Goal: Task Accomplishment & Management: Complete application form

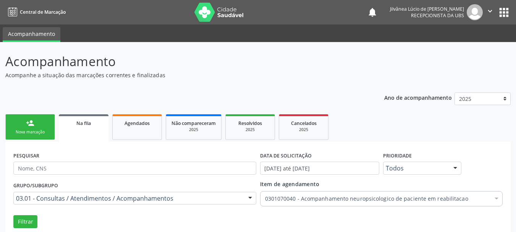
click at [45, 114] on link "person_add Nova marcação" at bounding box center [30, 127] width 50 height 26
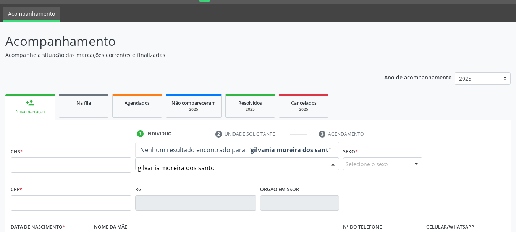
type input "gilvania [PERSON_NAME]"
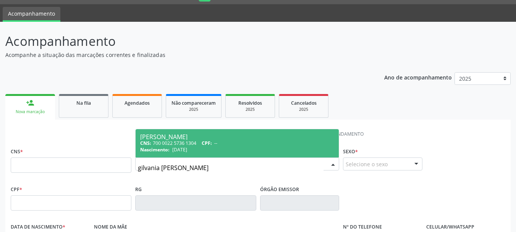
click at [145, 146] on span "Nascimento:" at bounding box center [154, 149] width 29 height 6
type input "700 0022 5736 1304"
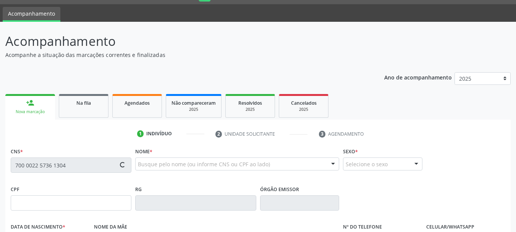
type input "[DATE]"
type input "[PERSON_NAME]"
type input "[PHONE_NUMBER]"
type input "16"
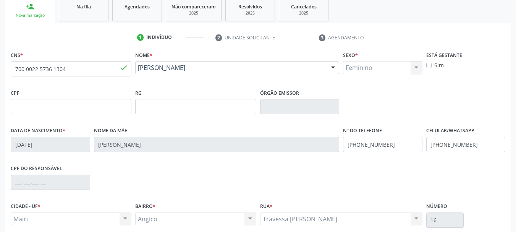
scroll to position [182, 0]
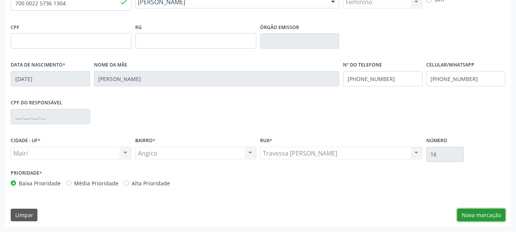
click at [478, 215] on button "Nova marcação" at bounding box center [481, 214] width 48 height 13
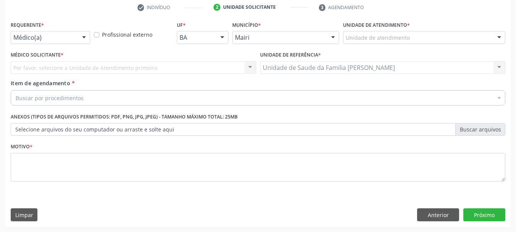
scroll to position [147, 0]
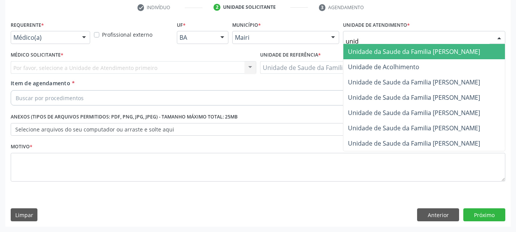
type input "unida"
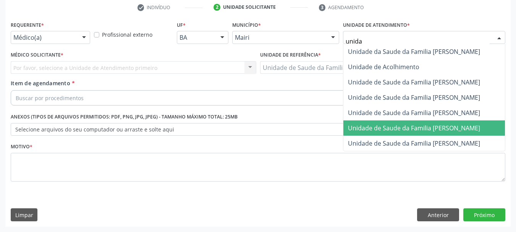
click at [412, 128] on span "Unidade de Saude da Familia [PERSON_NAME]" at bounding box center [414, 128] width 132 height 8
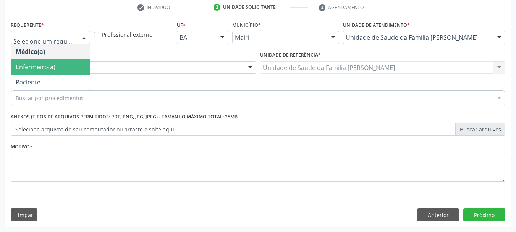
click at [52, 65] on span "Enfermeiro(a)" at bounding box center [36, 67] width 40 height 8
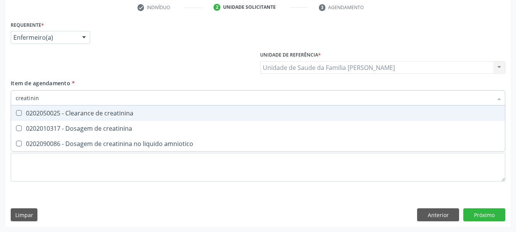
type input "creatinina"
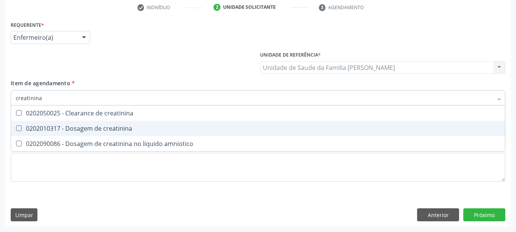
click at [73, 130] on div "0202010317 - Dosagem de creatinina" at bounding box center [258, 128] width 484 height 6
checkbox creatinina "true"
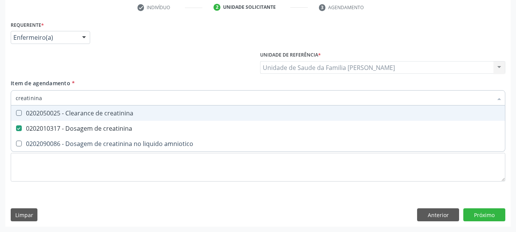
drag, startPoint x: 49, startPoint y: 99, endPoint x: 0, endPoint y: 100, distance: 49.3
click at [0, 101] on div "Acompanhamento Acompanhe a situação das marcações correntes e finalizadas Relat…" at bounding box center [258, 63] width 516 height 336
type input "c"
checkbox creatinina "false"
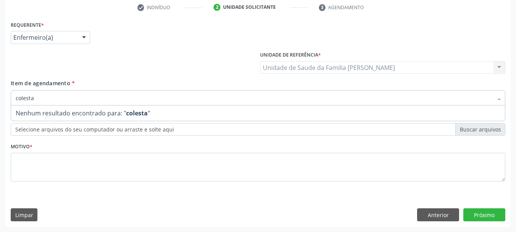
type input "colest"
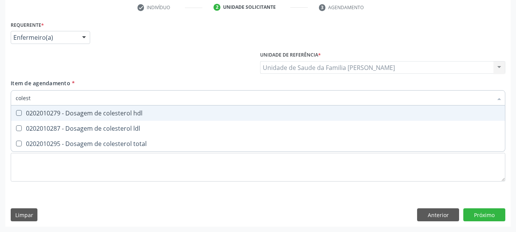
click at [15, 113] on div at bounding box center [14, 113] width 6 height 6
checkbox hdl "true"
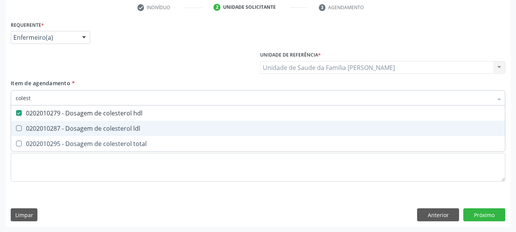
click at [31, 127] on div "0202010287 - Dosagem de colesterol ldl" at bounding box center [258, 128] width 484 height 6
checkbox ldl "true"
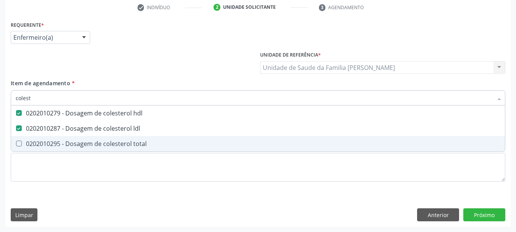
click at [42, 141] on div "0202010295 - Dosagem de colesterol total" at bounding box center [258, 143] width 484 height 6
checkbox total "true"
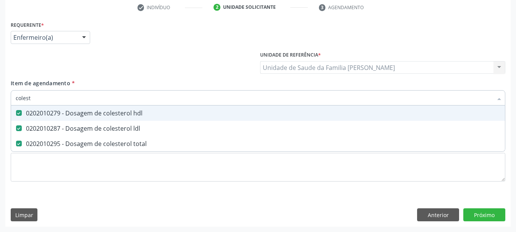
drag, startPoint x: 34, startPoint y: 99, endPoint x: 2, endPoint y: 104, distance: 32.9
click at [2, 104] on div "Acompanhamento Acompanhe a situação das marcações correntes e finalizadas Relat…" at bounding box center [258, 63] width 516 height 336
type input "r"
checkbox hdl "false"
checkbox ldl "false"
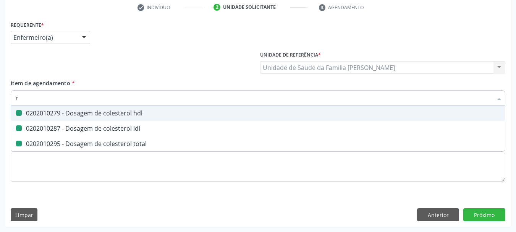
checkbox total "false"
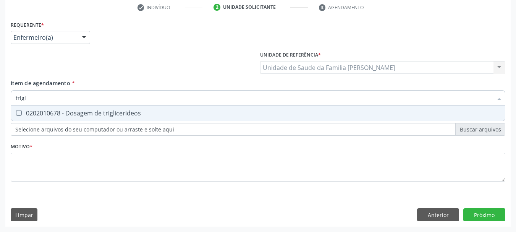
type input "trigli"
click at [19, 116] on span "0202010678 - Dosagem de triglicerideos" at bounding box center [258, 112] width 494 height 15
checkbox triglicerideos "true"
drag, startPoint x: 37, startPoint y: 102, endPoint x: 0, endPoint y: 103, distance: 36.7
click at [0, 103] on div "Acompanhamento Acompanhe a situação das marcações correntes e finalizadas Relat…" at bounding box center [258, 63] width 516 height 336
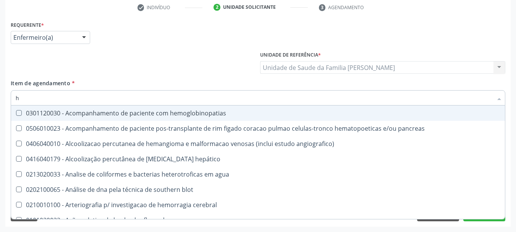
type input "he"
checkbox hemoglobinopatias "false"
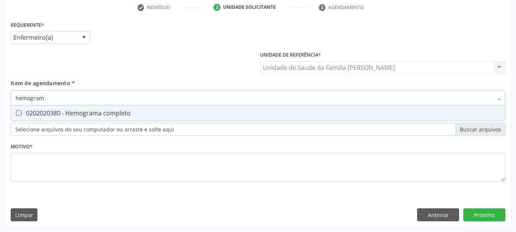
type input "hemograma"
click at [23, 111] on div "0202020380 - Hemograma completo" at bounding box center [258, 113] width 484 height 6
checkbox completo "true"
drag, startPoint x: 53, startPoint y: 97, endPoint x: 5, endPoint y: 98, distance: 48.1
click at [5, 98] on div "Acompanhamento Acompanhe a situação das marcações correntes e finalizadas Relat…" at bounding box center [258, 63] width 516 height 336
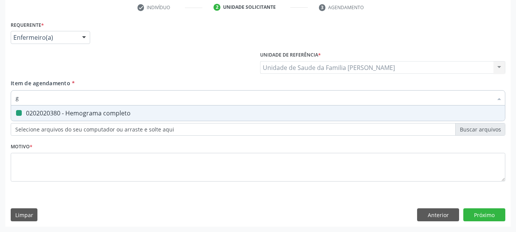
type input "gl"
checkbox completo "false"
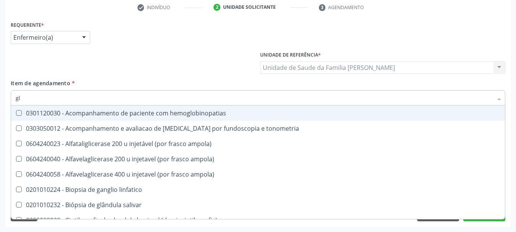
type input "gli"
checkbox globular "true"
type input "glic"
checkbox \(confirmatorio\) "true"
checkbox globular "false"
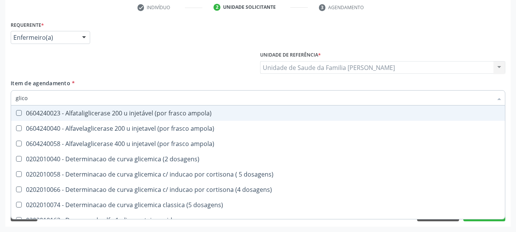
type input "glicos"
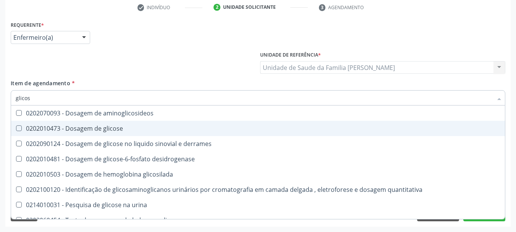
click at [68, 129] on div "0202010473 - Dosagem de glicose" at bounding box center [258, 128] width 484 height 6
checkbox glicose "true"
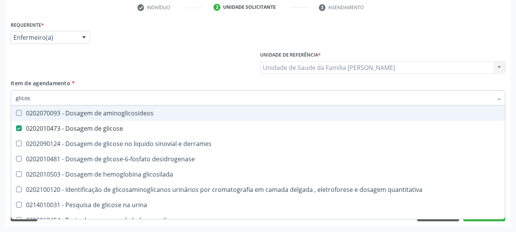
drag, startPoint x: 40, startPoint y: 99, endPoint x: 0, endPoint y: 95, distance: 40.3
click at [0, 95] on div "Acompanhamento Acompanhe a situação das marcações correntes e finalizadas Relat…" at bounding box center [258, 63] width 516 height 336
type input "uri"
checkbox glicose "false"
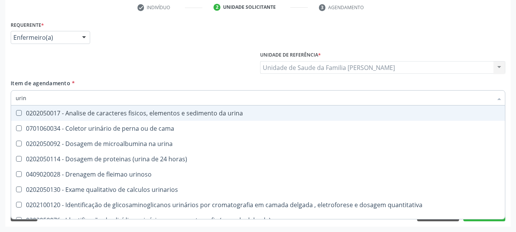
type input "urina"
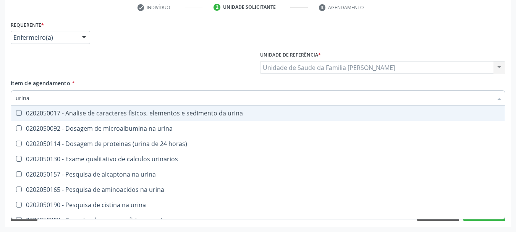
click at [40, 111] on div "0202050017 - Analise de caracteres fisicos, elementos e sedimento da urina" at bounding box center [258, 113] width 484 height 6
checkbox urina "true"
drag, startPoint x: 40, startPoint y: 102, endPoint x: 5, endPoint y: 101, distance: 35.5
click at [5, 101] on div "Acompanhamento Acompanhe a situação das marcações correntes e finalizadas Relat…" at bounding box center [258, 63] width 516 height 336
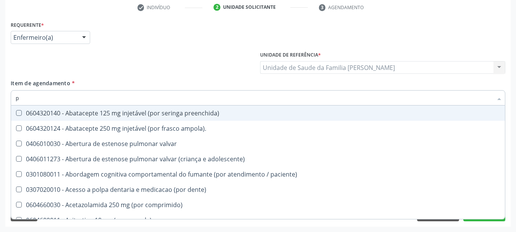
type input "po"
checkbox preenchida\) "false"
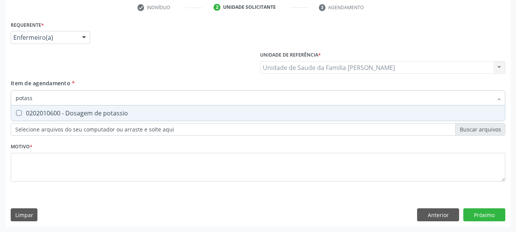
type input "potassi"
click at [48, 116] on div "0202010600 - Dosagem de potassio" at bounding box center [258, 113] width 484 height 6
checkbox potassio "true"
drag, startPoint x: 41, startPoint y: 94, endPoint x: 0, endPoint y: 96, distance: 41.3
click at [0, 96] on div "Acompanhamento Acompanhe a situação das marcações correntes e finalizadas Relat…" at bounding box center [258, 63] width 516 height 336
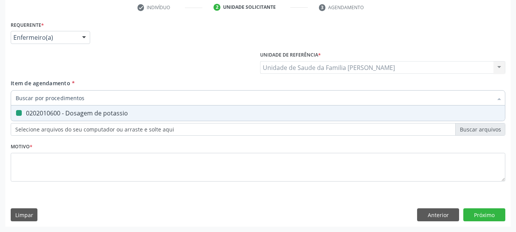
checkbox potassio "false"
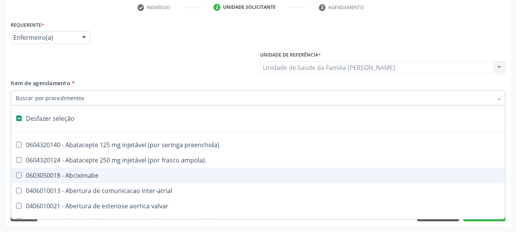
click at [0, 164] on div "Acompanhamento Acompanhe a situação das marcações correntes e finalizadas Relat…" at bounding box center [258, 63] width 516 height 336
checkbox ampola\)\ "true"
checkbox Abciximabe "true"
checkbox inter-atrial "true"
checkbox valvar "true"
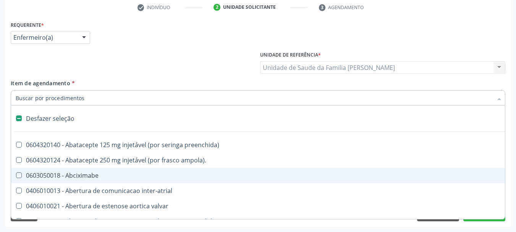
checkbox adolescente\) "true"
checkbox valvar "true"
checkbox adolescente\) "true"
checkbox paciente\) "true"
checkbox dente\) "true"
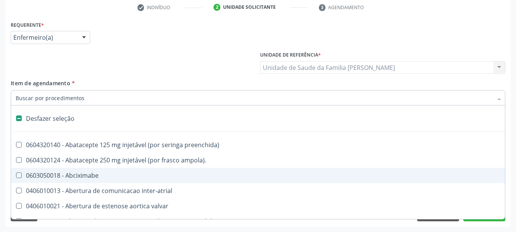
checkbox urina "false"
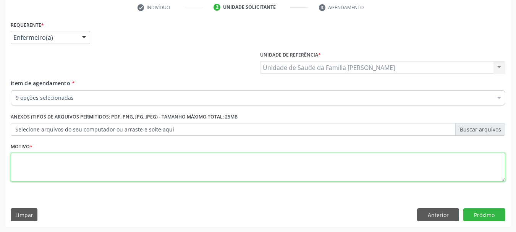
click at [47, 169] on textarea at bounding box center [258, 167] width 494 height 29
type textarea "Avaliação do Risco Cardiovascular (HAS)"
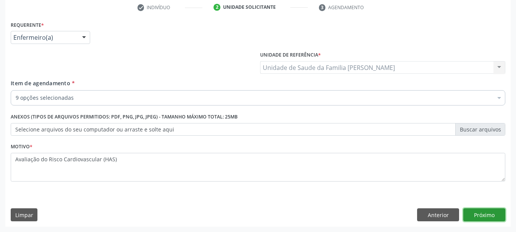
click at [471, 217] on button "Próximo" at bounding box center [484, 214] width 42 height 13
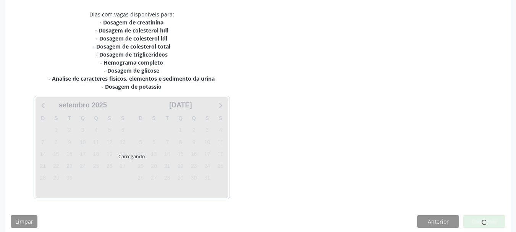
scroll to position [165, 0]
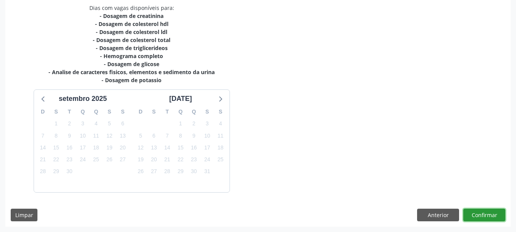
click at [491, 218] on button "Confirmar" at bounding box center [484, 214] width 42 height 13
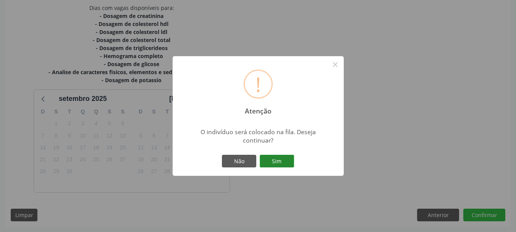
click at [287, 155] on button "Sim" at bounding box center [277, 161] width 34 height 13
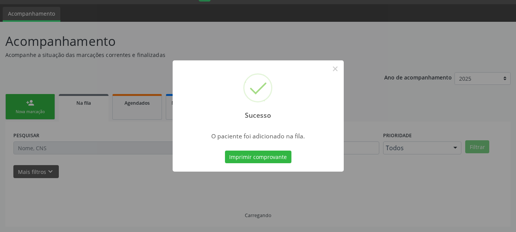
scroll to position [20, 0]
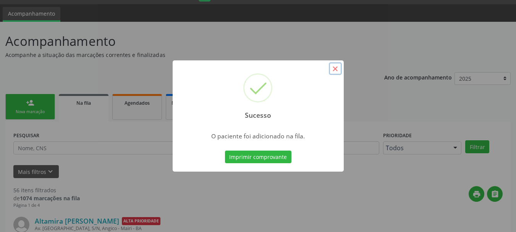
click at [333, 64] on button "×" at bounding box center [335, 68] width 13 height 13
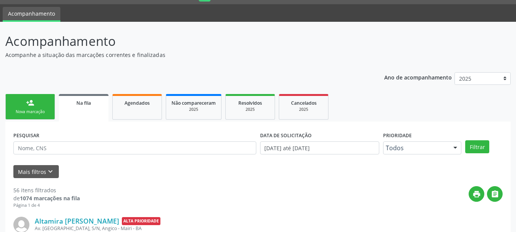
click at [34, 100] on div "person_add" at bounding box center [30, 103] width 8 height 8
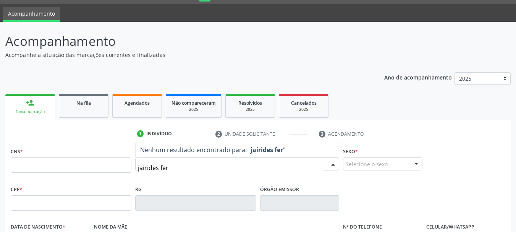
type input "jairides ferr"
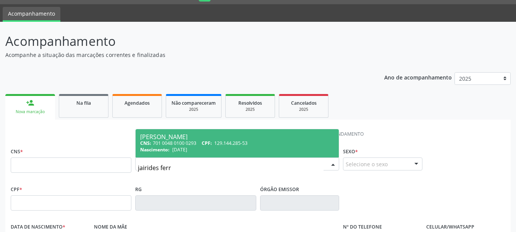
click at [203, 136] on div "[PERSON_NAME]" at bounding box center [237, 137] width 194 height 6
type input "701 0048 0100 0293"
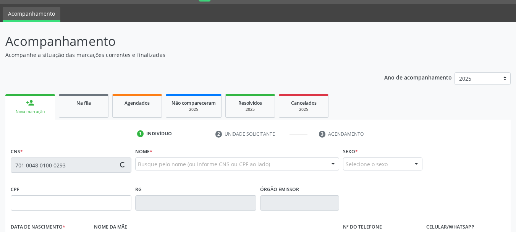
type input "129.144.285-53"
type input "[DATE]"
type input "[PERSON_NAME]"
type input "[PHONE_NUMBER]"
type input "13"
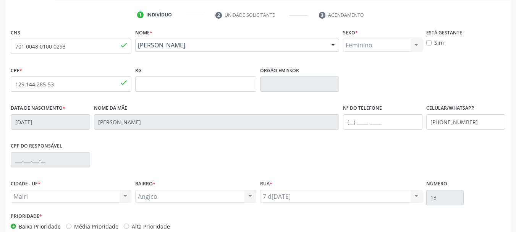
scroll to position [182, 0]
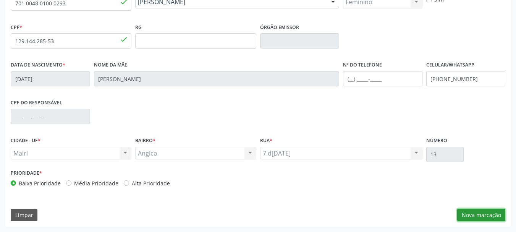
click at [462, 217] on button "Nova marcação" at bounding box center [481, 214] width 48 height 13
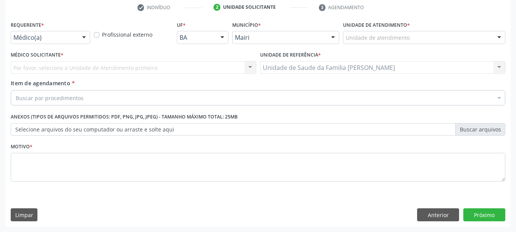
scroll to position [147, 0]
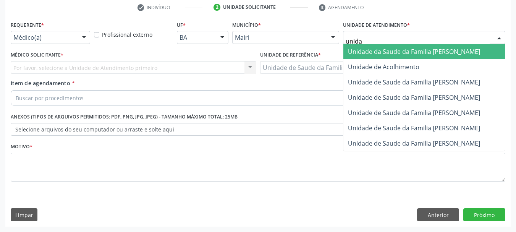
type input "unidad"
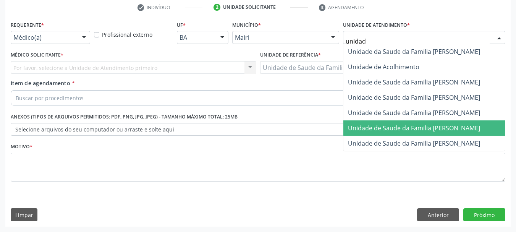
click at [449, 123] on span "Unidade de Saude da Familia [PERSON_NAME]" at bounding box center [423, 127] width 161 height 15
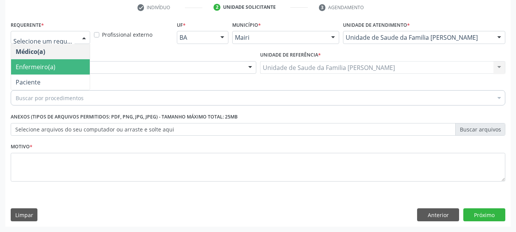
click at [64, 64] on span "Enfermeiro(a)" at bounding box center [50, 66] width 79 height 15
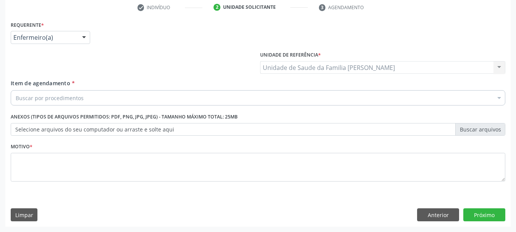
click at [89, 97] on div "Buscar por procedimentos" at bounding box center [258, 97] width 494 height 15
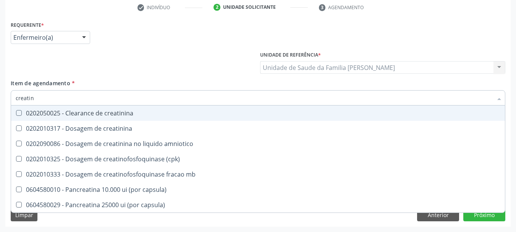
type input "creatini"
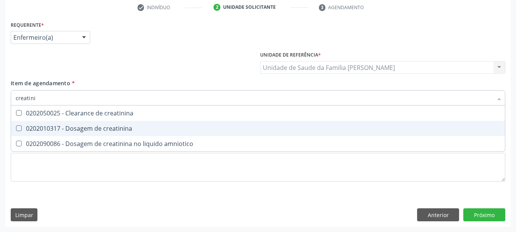
click at [95, 132] on span "0202010317 - Dosagem de creatinina" at bounding box center [258, 128] width 494 height 15
checkbox creatinina "true"
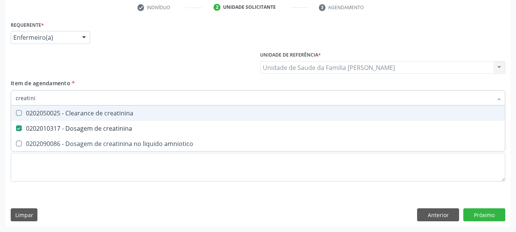
drag, startPoint x: 44, startPoint y: 102, endPoint x: 0, endPoint y: 92, distance: 45.3
click at [0, 92] on div "Acompanhamento Acompanhe a situação das marcações correntes e finalizadas Relat…" at bounding box center [258, 63] width 516 height 336
type input "ur"
checkbox creatinina "false"
type input "ureia"
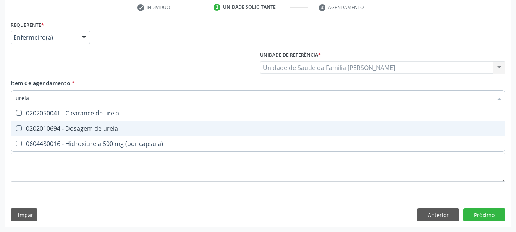
click at [47, 127] on div "0202010694 - Dosagem de ureia" at bounding box center [258, 128] width 484 height 6
checkbox ureia "true"
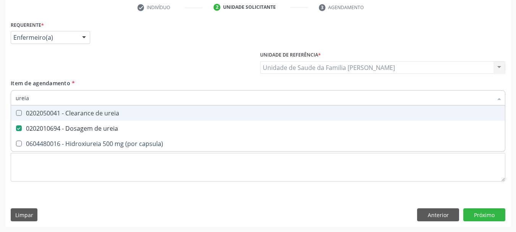
drag, startPoint x: 26, startPoint y: 99, endPoint x: 0, endPoint y: 97, distance: 25.3
click at [0, 97] on div "Acompanhamento Acompanhe a situação das marcações correntes e finalizadas Relat…" at bounding box center [258, 63] width 516 height 336
type input "a"
checkbox ureia "false"
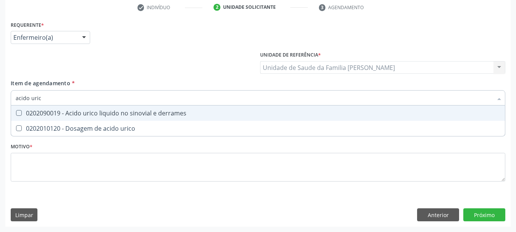
type input "acido urico"
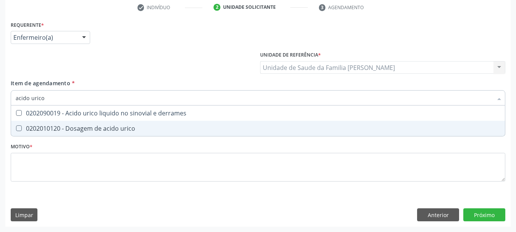
click at [84, 131] on div "0202010120 - Dosagem de acido urico" at bounding box center [258, 128] width 484 height 6
checkbox urico "true"
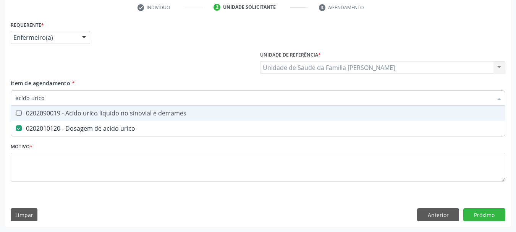
drag, startPoint x: 53, startPoint y: 91, endPoint x: 0, endPoint y: 92, distance: 53.5
click at [0, 92] on div "Acompanhamento Acompanhe a situação das marcações correntes e finalizadas Relat…" at bounding box center [258, 63] width 516 height 336
type input "co"
checkbox urico "false"
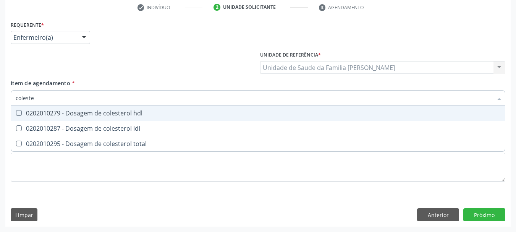
type input "colester"
click at [19, 116] on div "0202010279 - Dosagem de colesterol hdl" at bounding box center [258, 113] width 484 height 6
checkbox hdl "true"
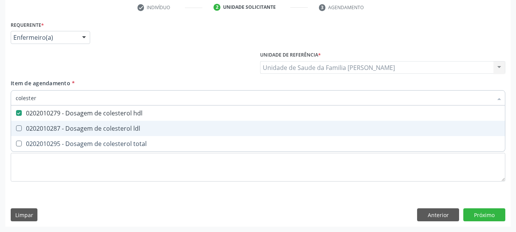
click at [32, 122] on span "0202010287 - Dosagem de colesterol ldl" at bounding box center [258, 128] width 494 height 15
checkbox ldl "true"
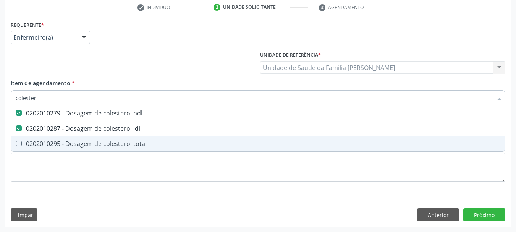
click at [41, 144] on div "0202010295 - Dosagem de colesterol total" at bounding box center [258, 143] width 484 height 6
checkbox total "true"
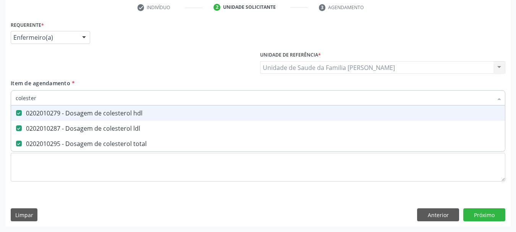
drag, startPoint x: 23, startPoint y: 102, endPoint x: 0, endPoint y: 101, distance: 22.6
click at [0, 101] on div "Acompanhamento Acompanhe a situação das marcações correntes e finalizadas Relat…" at bounding box center [258, 63] width 516 height 336
type input "tri"
checkbox hdl "false"
checkbox ldl "false"
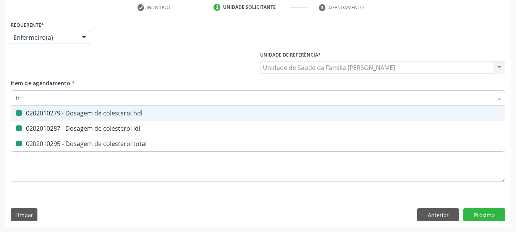
checkbox total "false"
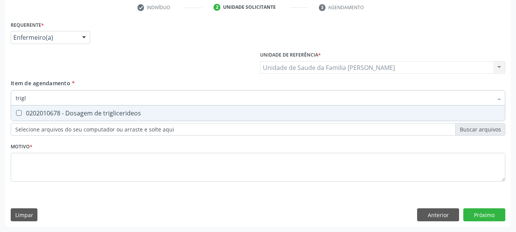
type input "trigli"
click at [38, 114] on div "0202010678 - Dosagem de triglicerideos" at bounding box center [258, 113] width 484 height 6
checkbox triglicerideos "true"
drag, startPoint x: 41, startPoint y: 95, endPoint x: 0, endPoint y: 96, distance: 40.9
click at [0, 96] on div "Acompanhamento Acompanhe a situação das marcações correntes e finalizadas Relat…" at bounding box center [258, 63] width 516 height 336
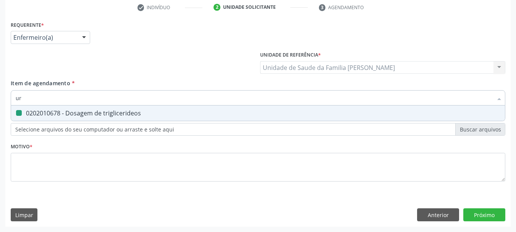
type input "uri"
checkbox triglicerideos "false"
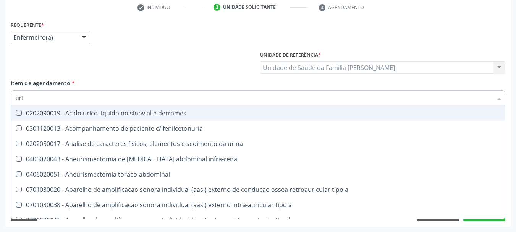
type input "urin"
checkbox urico "false"
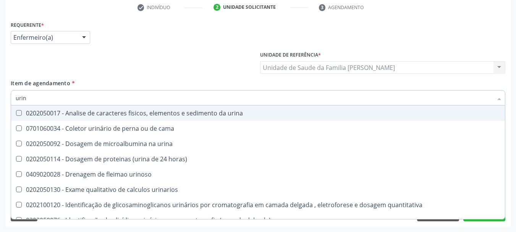
type input "urina"
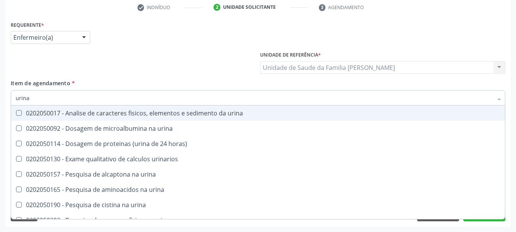
click at [28, 111] on div "0202050017 - Analise de caracteres fisicos, elementos e sedimento da urina" at bounding box center [258, 113] width 484 height 6
checkbox urina "true"
drag, startPoint x: 31, startPoint y: 102, endPoint x: 0, endPoint y: 99, distance: 31.5
click at [0, 99] on div "Acompanhamento Acompanhe a situação das marcações correntes e finalizadas Relat…" at bounding box center [258, 63] width 516 height 336
type input "he"
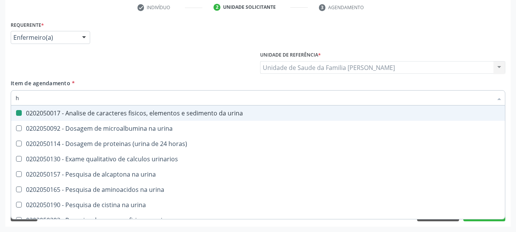
checkbox urina "false"
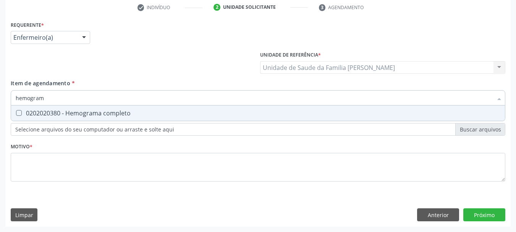
type input "hemograma"
click at [36, 117] on span "0202020380 - Hemograma completo" at bounding box center [258, 112] width 494 height 15
checkbox completo "true"
drag, startPoint x: 56, startPoint y: 97, endPoint x: 0, endPoint y: 103, distance: 56.5
click at [0, 103] on div "Acompanhamento Acompanhe a situação das marcações correntes e finalizadas Relat…" at bounding box center [258, 63] width 516 height 336
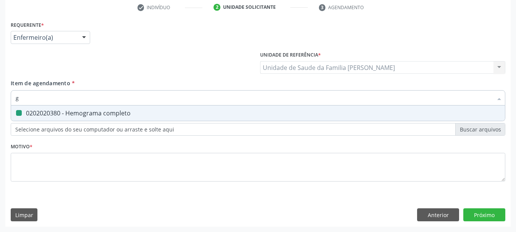
type input "gl"
checkbox completo "false"
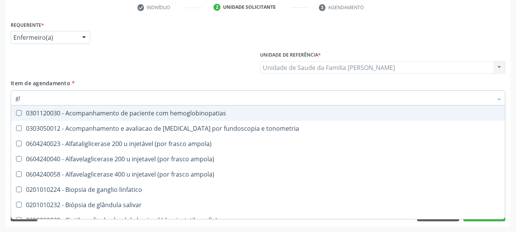
type input "gli"
checkbox globular "true"
type input "glic"
checkbox \(confirmatorio\) "true"
checkbox globular "false"
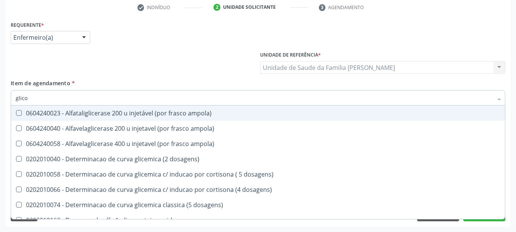
type input "glicos"
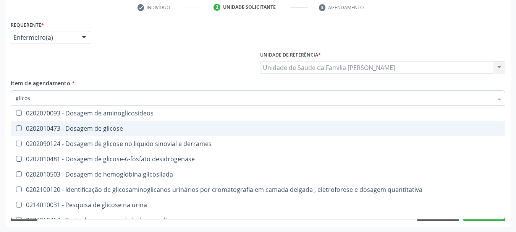
click at [63, 122] on span "0202010473 - Dosagem de glicose" at bounding box center [258, 128] width 494 height 15
checkbox glicose "true"
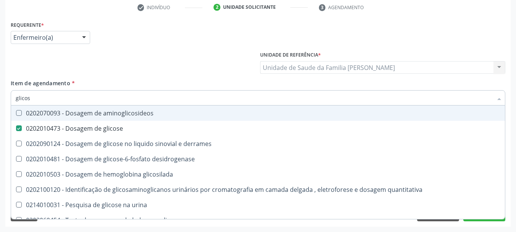
drag, startPoint x: 45, startPoint y: 96, endPoint x: 11, endPoint y: 96, distance: 34.4
click at [11, 96] on div "glicos" at bounding box center [258, 97] width 494 height 15
type input "gl"
checkbox glicose "false"
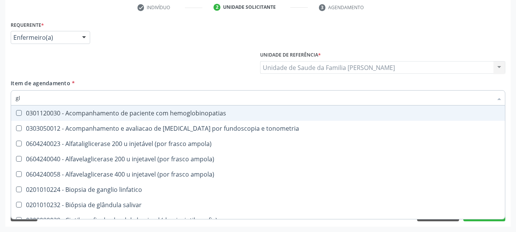
type input "gli"
checkbox campimetria\) "true"
checkbox globular "true"
type input "glic"
checkbox glenoidal "true"
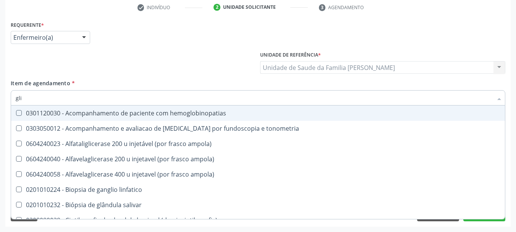
checkbox campimetria\) "false"
checkbox \(confirmatorio\) "true"
checkbox globular "false"
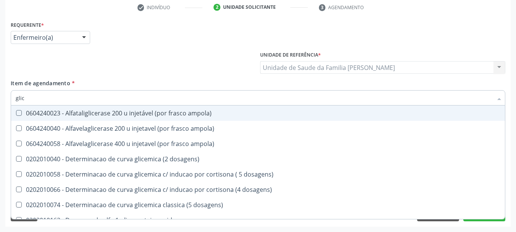
type input "glico"
checkbox ampola\) "true"
type input "glicos"
checkbox ampola\) "true"
checkbox ampola\) "false"
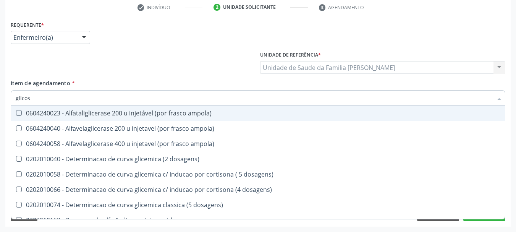
type input "glicosi"
checkbox ampola\) "false"
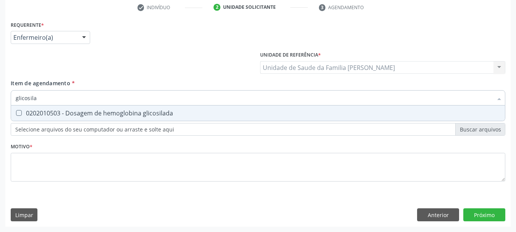
type input "glicosilad"
click at [54, 111] on div "0202010503 - Dosagem de hemoglobina glicosilada" at bounding box center [258, 113] width 484 height 6
checkbox glicosilada "true"
drag, startPoint x: 48, startPoint y: 97, endPoint x: 0, endPoint y: 91, distance: 48.5
click at [0, 91] on div "Acompanhamento Acompanhe a situação das marcações correntes e finalizadas Relat…" at bounding box center [258, 63] width 516 height 336
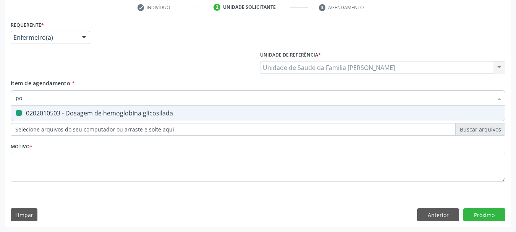
type input "pot"
checkbox glicosilada "false"
type input "potassio"
click at [40, 113] on div "0202010600 - Dosagem de potassio" at bounding box center [258, 113] width 484 height 6
checkbox potassio "true"
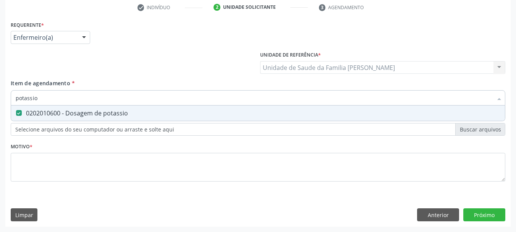
click at [0, 104] on div "Acompanhamento Acompanhe a situação das marcações correntes e finalizadas Relat…" at bounding box center [258, 63] width 516 height 336
checkbox potassio "false"
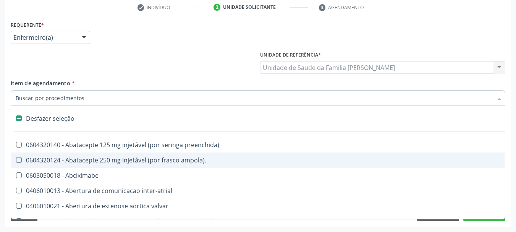
click at [4, 159] on div "Acompanhamento Acompanhe a situação das marcações correntes e finalizadas Relat…" at bounding box center [258, 63] width 516 height 336
checkbox ampola\)\ "true"
checkbox Abciximabe "true"
checkbox inter-atrial "true"
checkbox valvar "true"
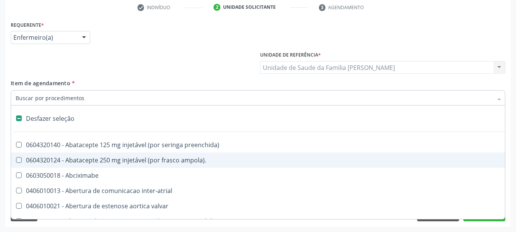
checkbox adolescente\) "true"
checkbox valvar "true"
checkbox adolescente\) "true"
checkbox paciente\) "true"
checkbox dente\) "true"
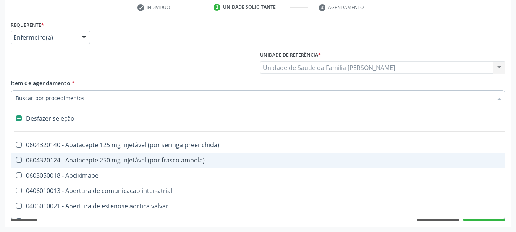
checkbox comprimido\) "true"
checkbox \(dornic\) "true"
checkbox derrames "true"
checkbox urina "false"
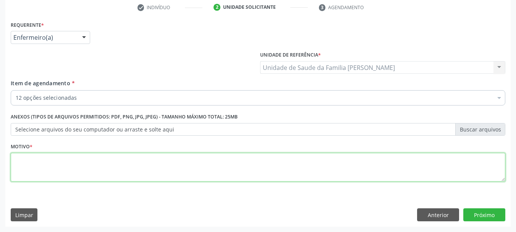
click at [42, 161] on textarea at bounding box center [258, 167] width 494 height 29
type textarea "Avaliação do Risco Cardiovascular (HAS -DM)"
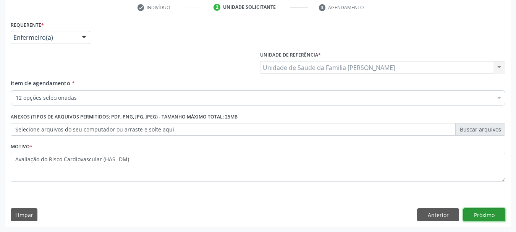
click at [494, 210] on button "Próximo" at bounding box center [484, 214] width 42 height 13
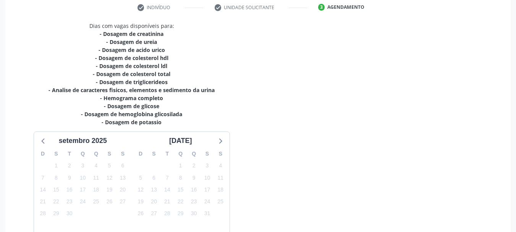
scroll to position [189, 0]
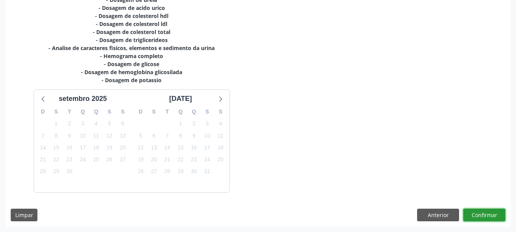
click at [492, 213] on button "Confirmar" at bounding box center [484, 214] width 42 height 13
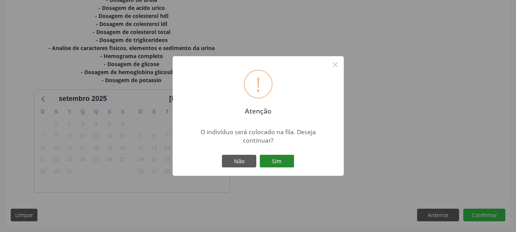
click at [274, 158] on button "Sim" at bounding box center [277, 161] width 34 height 13
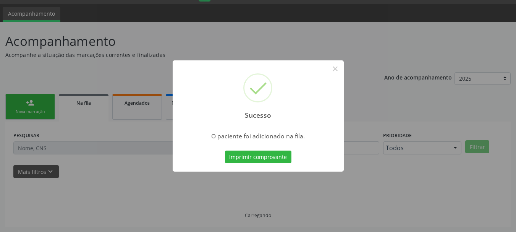
scroll to position [20, 0]
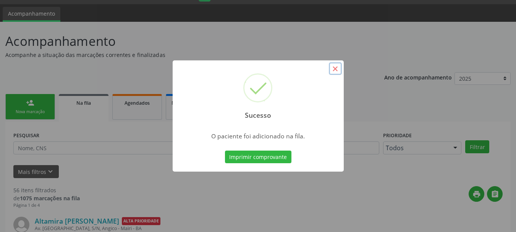
click at [337, 67] on button "×" at bounding box center [335, 68] width 13 height 13
